Goal: Check status: Check status

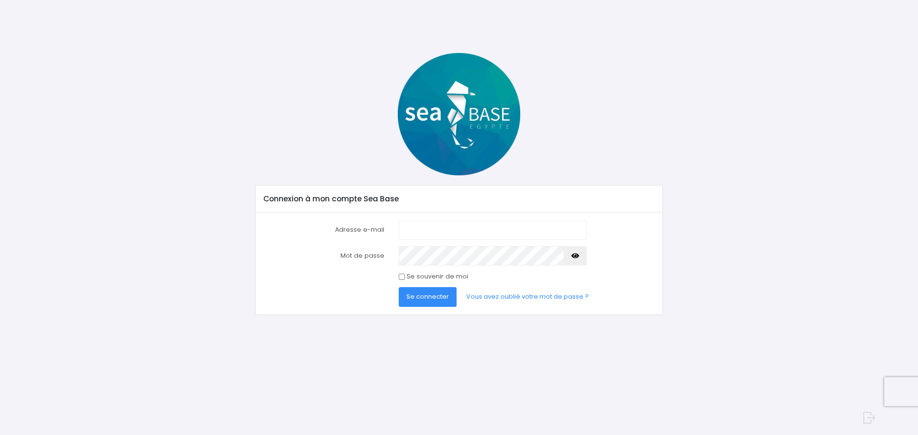
type input "[EMAIL_ADDRESS][DOMAIN_NAME]"
click at [438, 302] on button "Se connecter" at bounding box center [428, 296] width 58 height 19
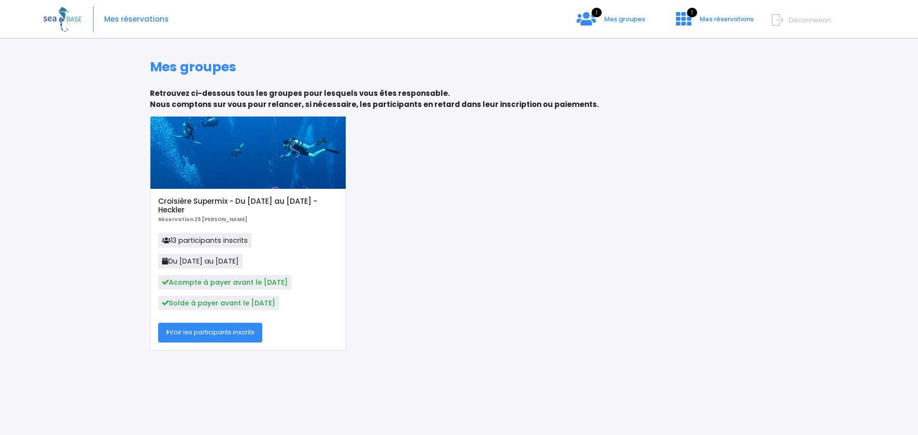
click at [222, 334] on link "Voir les participants inscrits" at bounding box center [210, 332] width 104 height 19
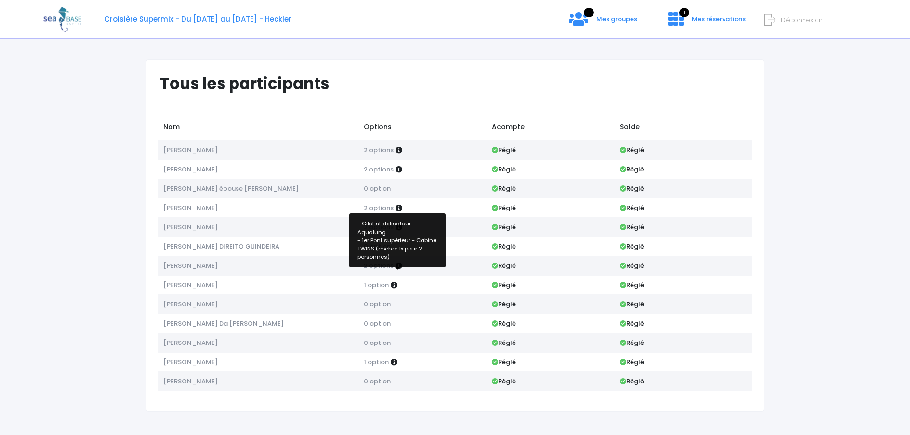
click at [397, 265] on icon at bounding box center [399, 266] width 7 height 7
